Goal: Transaction & Acquisition: Download file/media

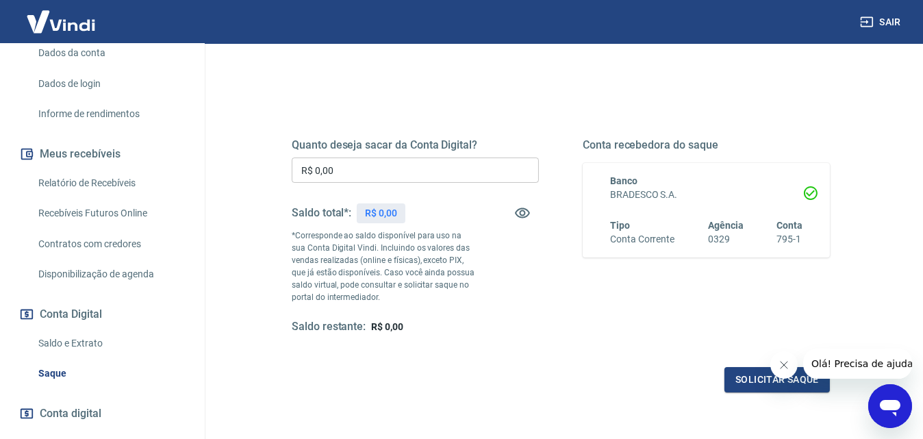
scroll to position [205, 0]
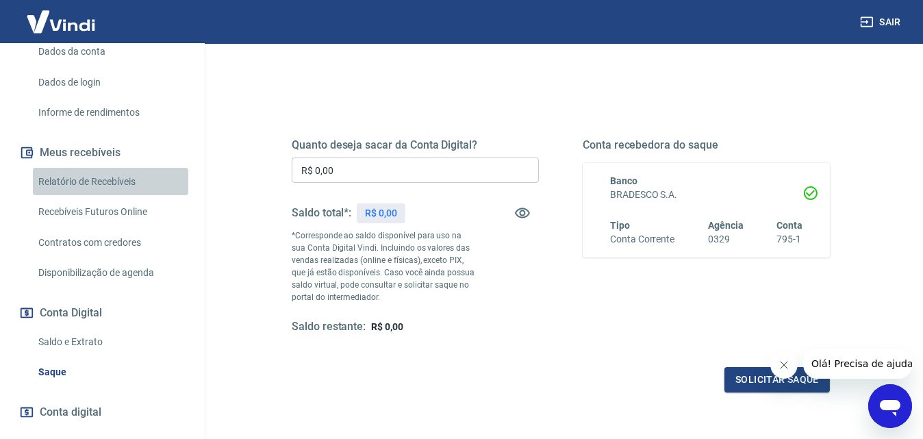
click at [112, 195] on link "Relatório de Recebíveis" at bounding box center [110, 182] width 155 height 28
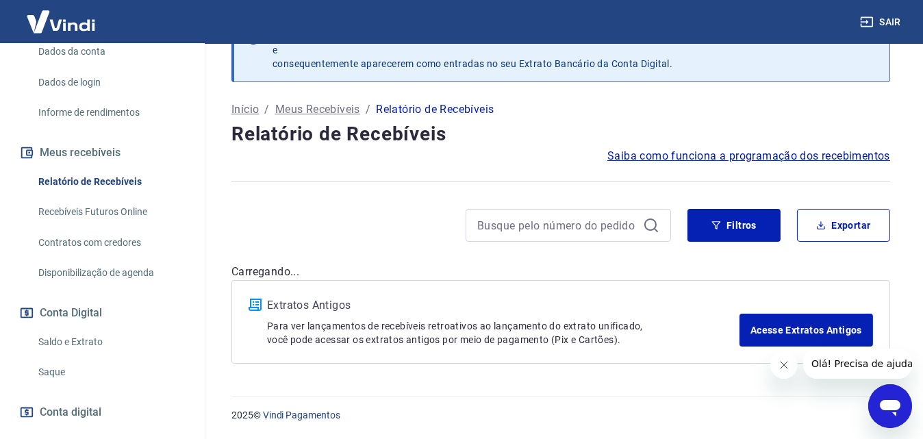
scroll to position [41, 0]
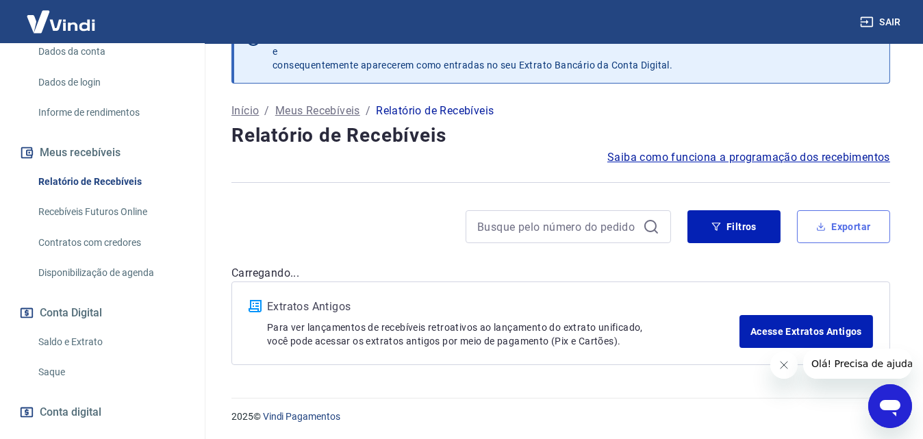
click at [869, 230] on button "Exportar" at bounding box center [843, 226] width 93 height 33
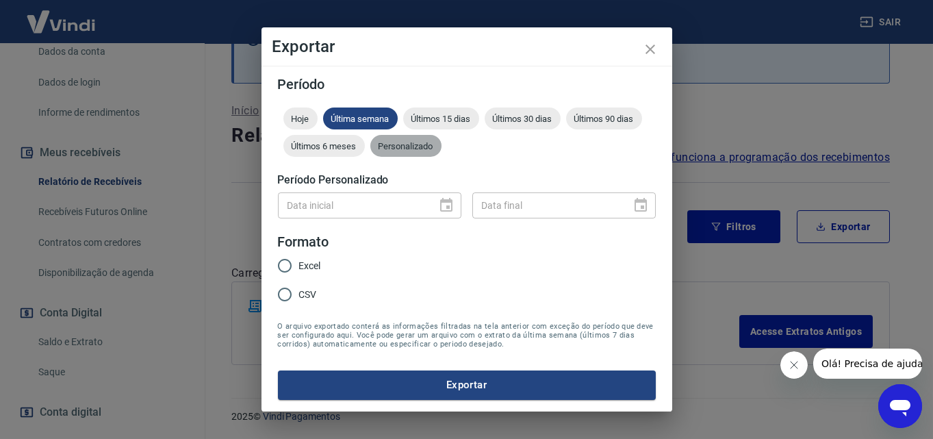
click at [420, 147] on span "Personalizado" at bounding box center [405, 146] width 71 height 10
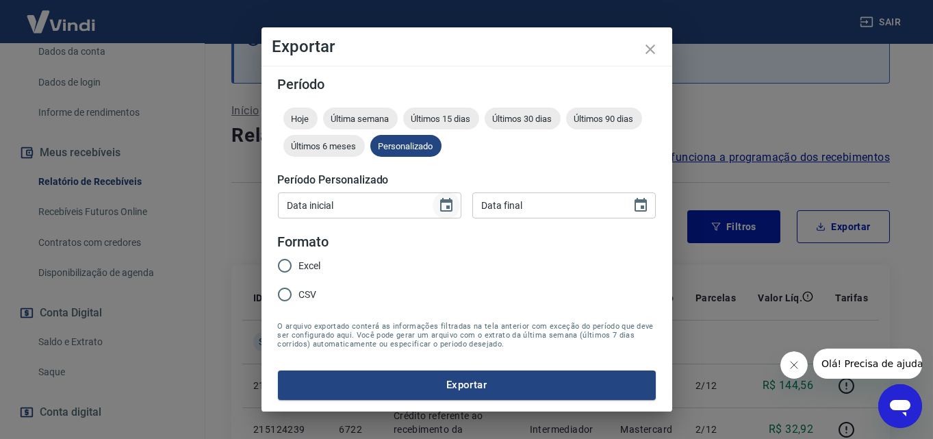
click at [447, 206] on icon "Choose date" at bounding box center [446, 205] width 12 height 14
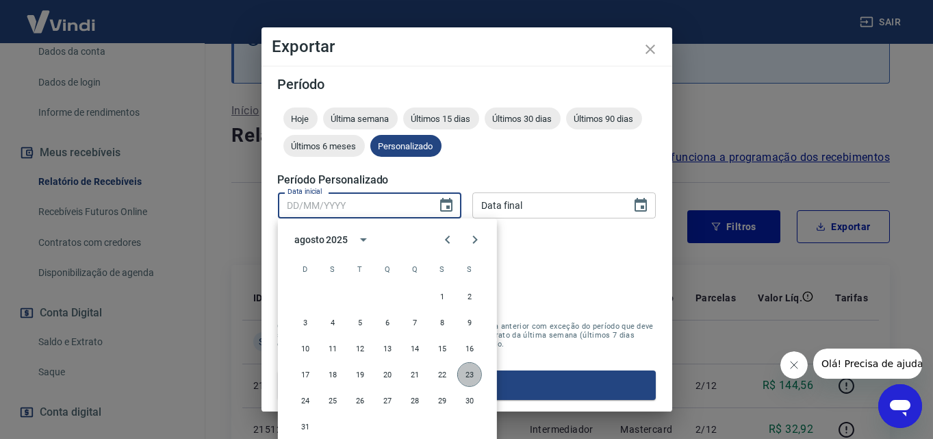
drag, startPoint x: 470, startPoint y: 377, endPoint x: 486, endPoint y: 358, distance: 23.9
click at [471, 376] on button "23" at bounding box center [469, 374] width 25 height 25
type input "[DATE]"
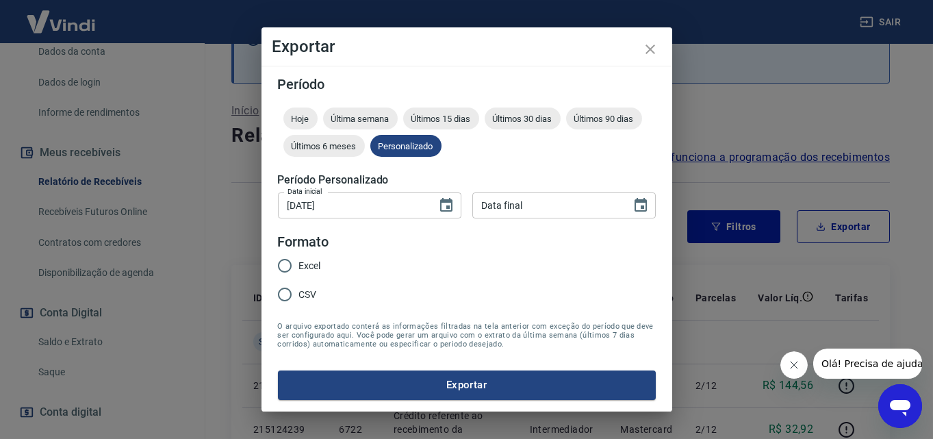
click at [641, 208] on icon "Choose date" at bounding box center [641, 205] width 12 height 14
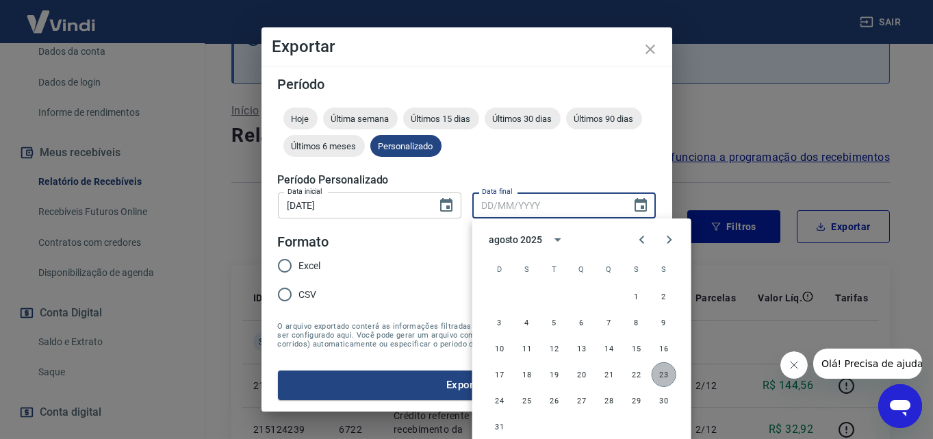
click at [666, 370] on button "23" at bounding box center [664, 374] width 25 height 25
type input "[DATE]"
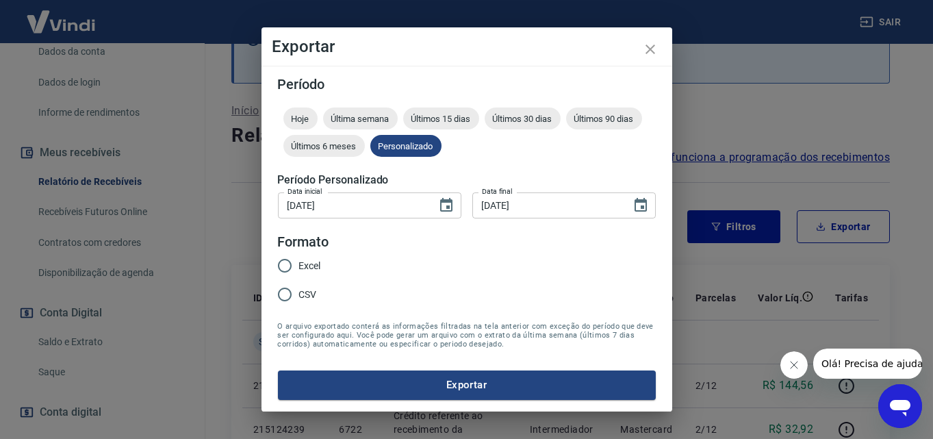
click at [281, 266] on input "Excel" at bounding box center [285, 265] width 29 height 29
radio input "true"
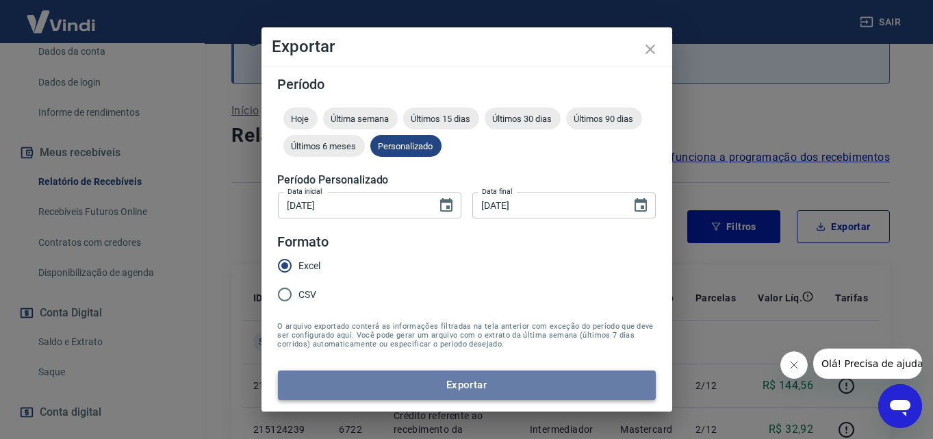
click at [438, 388] on button "Exportar" at bounding box center [467, 384] width 378 height 29
